Goal: Browse casually

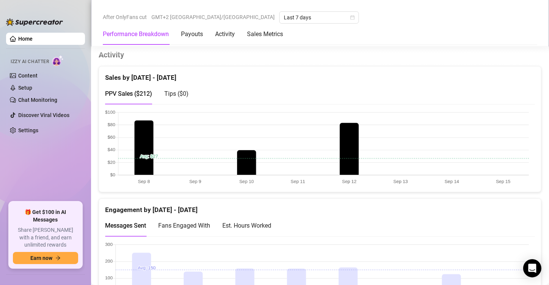
scroll to position [456, 0]
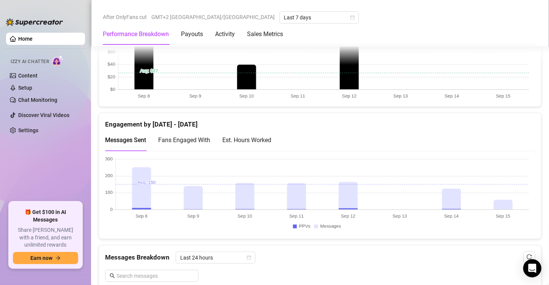
click at [508, 202] on canvas at bounding box center [317, 194] width 424 height 76
click at [448, 189] on canvas at bounding box center [317, 194] width 424 height 76
click at [497, 204] on canvas at bounding box center [317, 194] width 424 height 76
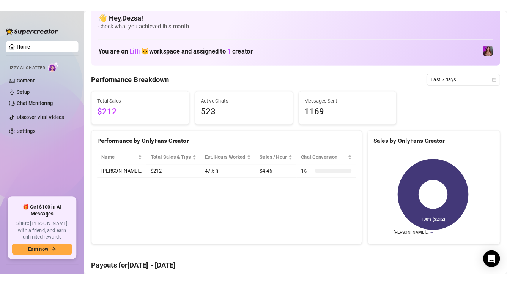
scroll to position [0, 0]
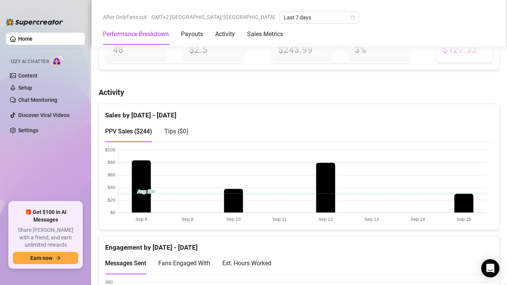
scroll to position [342, 0]
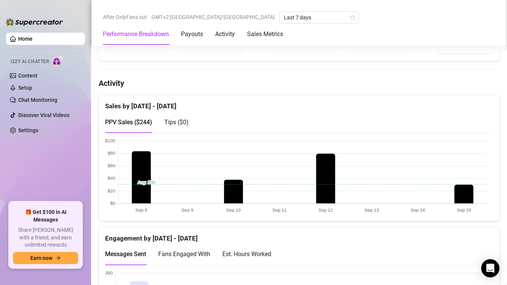
click at [464, 196] on canvas at bounding box center [296, 176] width 382 height 76
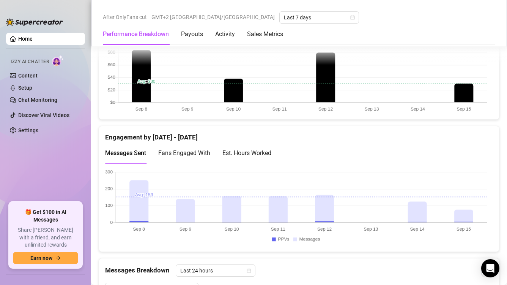
scroll to position [456, 0]
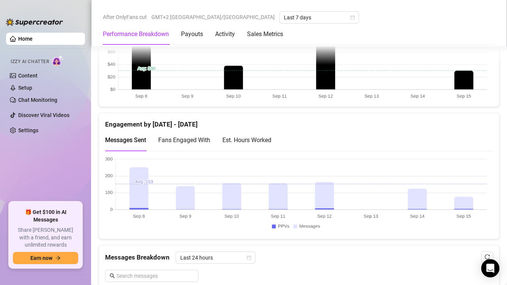
click at [467, 210] on canvas at bounding box center [296, 194] width 382 height 76
click at [454, 77] on canvas at bounding box center [296, 62] width 382 height 76
click at [458, 79] on canvas at bounding box center [296, 62] width 382 height 76
click at [458, 192] on canvas at bounding box center [296, 194] width 382 height 76
click at [460, 202] on canvas at bounding box center [296, 194] width 382 height 76
